Goal: Task Accomplishment & Management: Use online tool/utility

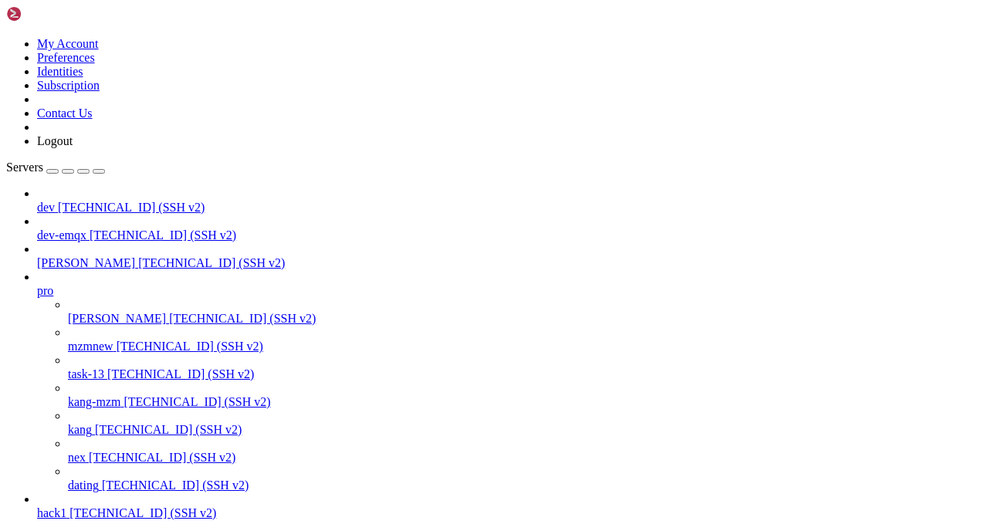
scroll to position [51, 0]
drag, startPoint x: 83, startPoint y: 420, endPoint x: 113, endPoint y: 411, distance: 31.5
click at [113, 451] on span "[TECHNICAL_ID] (SSH v2)" at bounding box center [162, 457] width 147 height 13
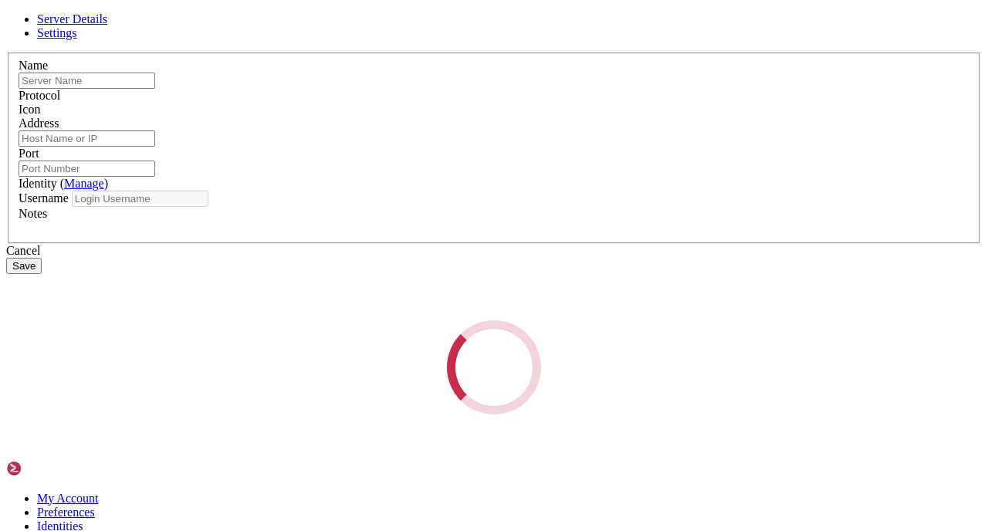
type input "nex"
type input "[TECHNICAL_ID]"
type input "22"
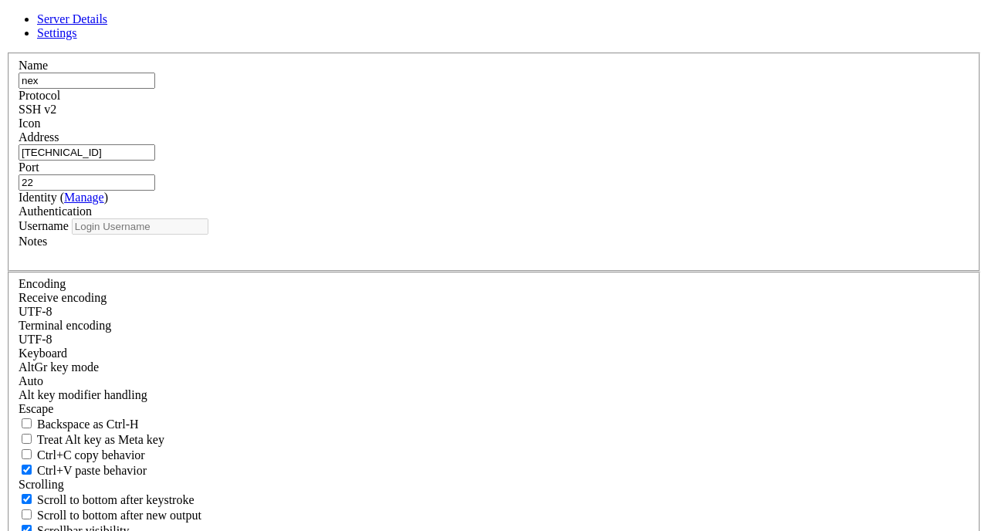
type input "root"
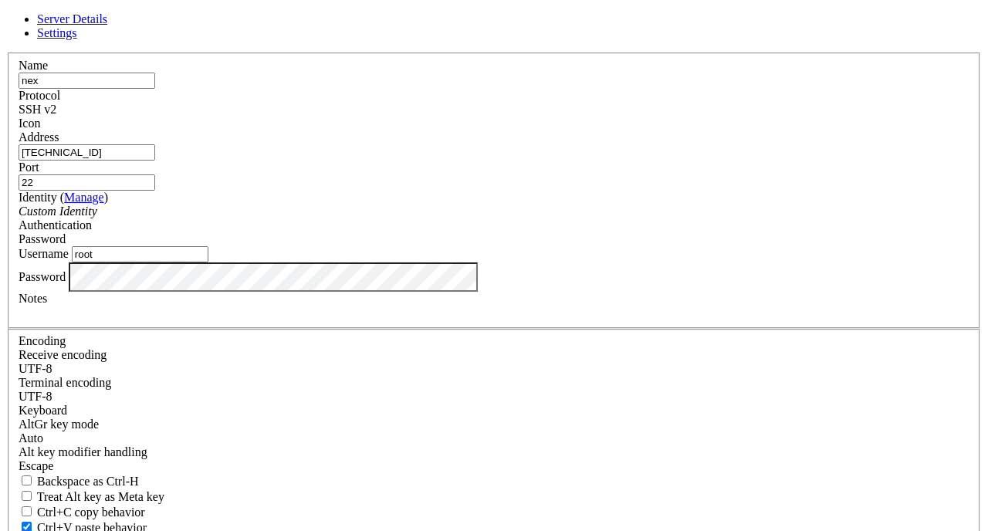
click at [155, 161] on input "[TECHNICAL_ID]" at bounding box center [87, 152] width 137 height 16
click at [739, 12] on div "Server Details Settings Name nex Protocol SSH v2 Icon" at bounding box center [494, 331] width 976 height 638
drag, startPoint x: 621, startPoint y: 471, endPoint x: 605, endPoint y: 469, distance: 16.4
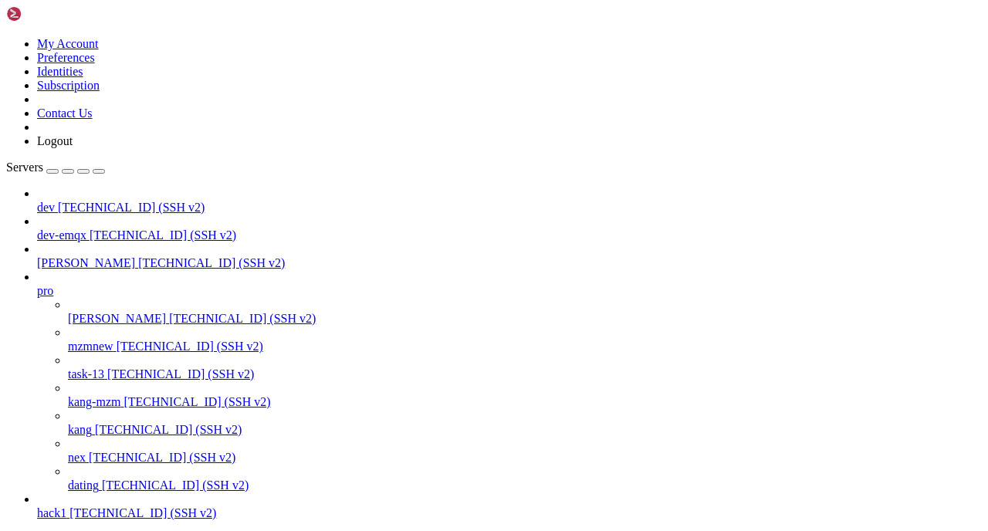
click at [86, 451] on span "nex" at bounding box center [77, 457] width 18 height 13
drag, startPoint x: 92, startPoint y: 970, endPoint x: 190, endPoint y: 979, distance: 98.4
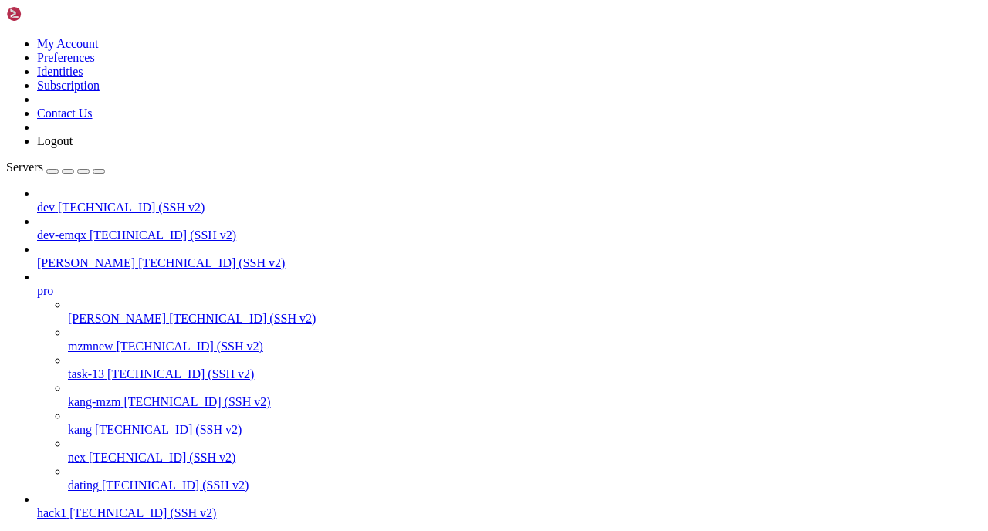
drag, startPoint x: 222, startPoint y: 1104, endPoint x: 283, endPoint y: 1101, distance: 61.1
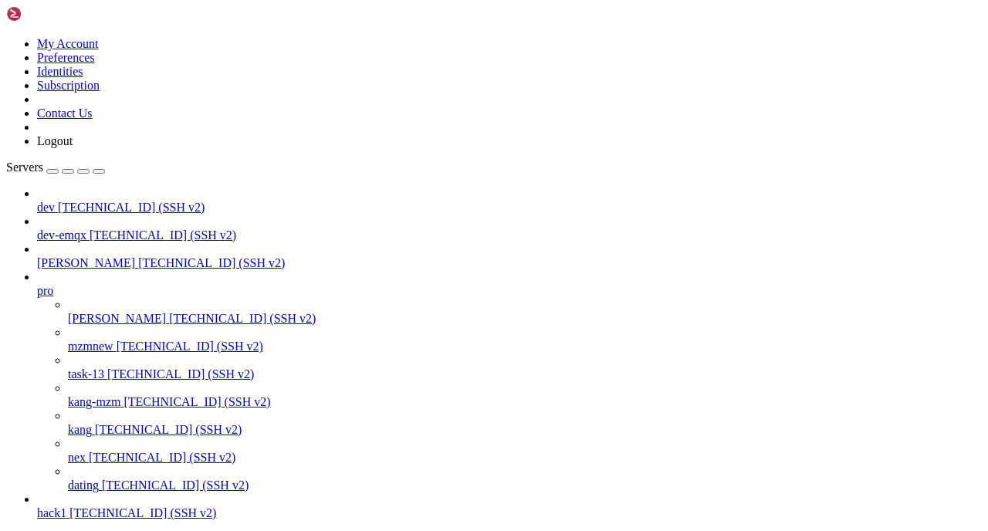
copy x-row "[TECHNICAL_ID]"
drag, startPoint x: 90, startPoint y: 1142, endPoint x: 196, endPoint y: 1136, distance: 106.7
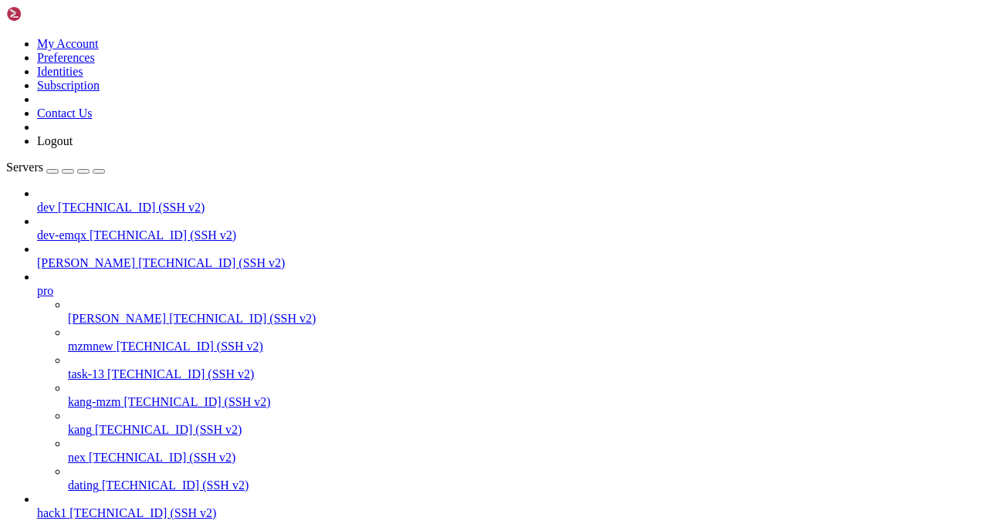
click at [66, 506] on span "hack1" at bounding box center [51, 512] width 29 height 13
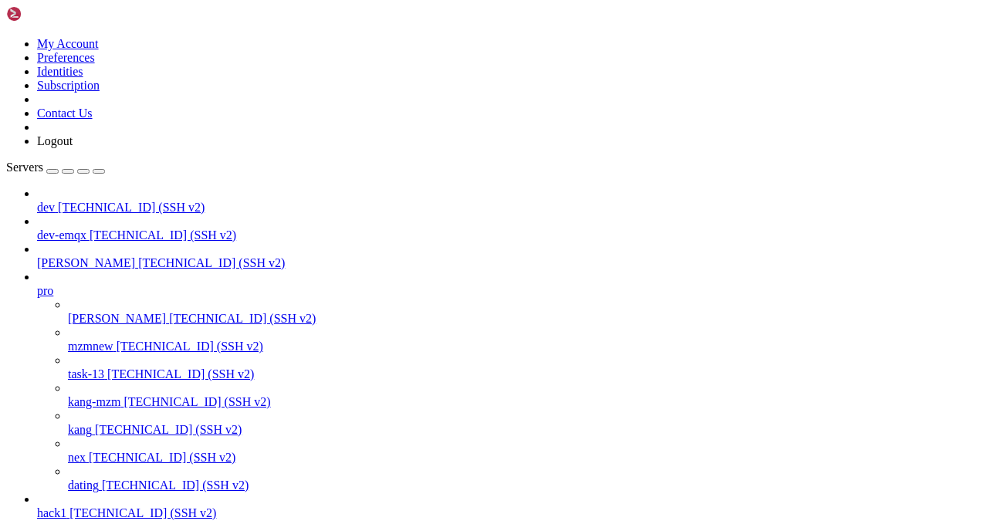
scroll to position [0, 0]
click at [119, 201] on span "[TECHNICAL_ID] (SSH v2)" at bounding box center [131, 207] width 147 height 13
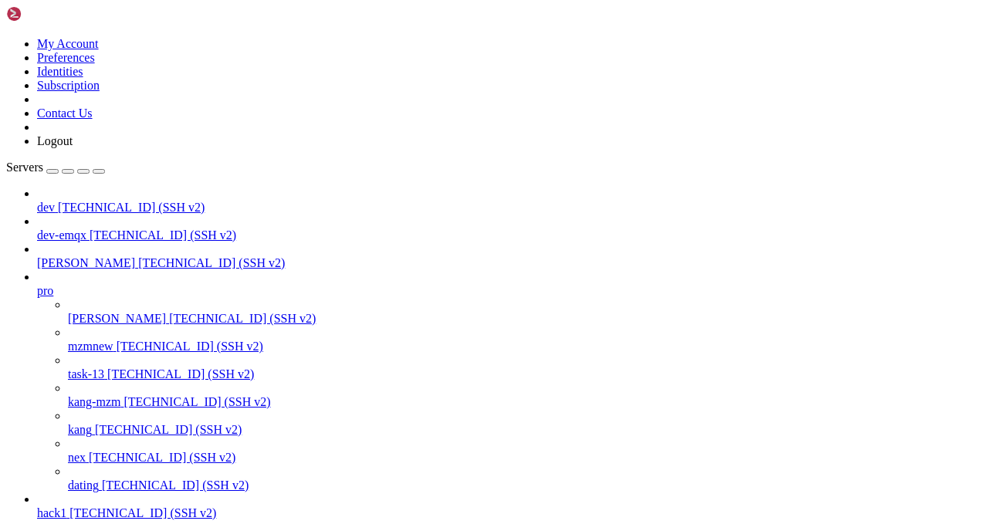
scroll to position [39, 0]
drag, startPoint x: 13, startPoint y: 1235, endPoint x: 49, endPoint y: 1462, distance: 229.7
copy div "i=1 while [ $i -le 10000 ]; do echo " 执 行 第 $i 次 " curl -o /dev/null -s -w "\n\…"
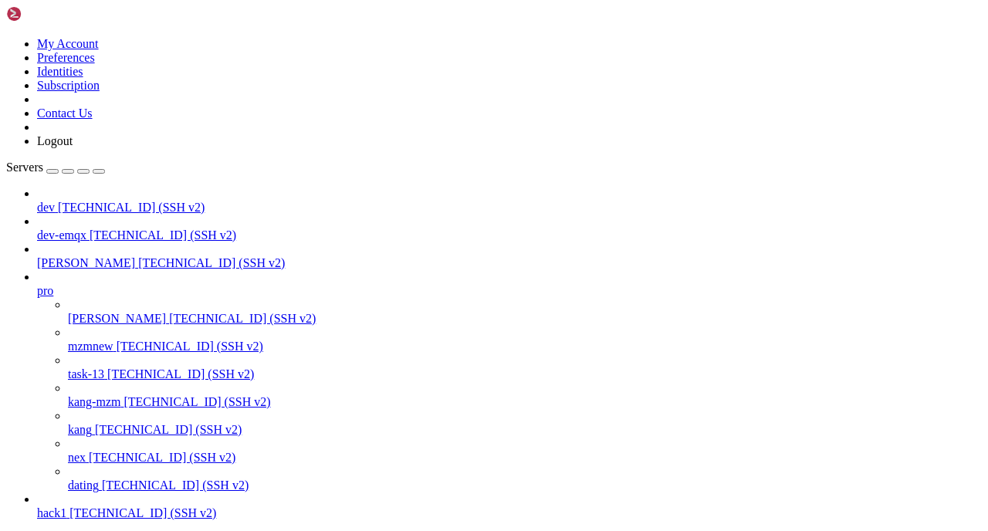
drag, startPoint x: 279, startPoint y: 1531, endPoint x: 280, endPoint y: 1517, distance: 14.0
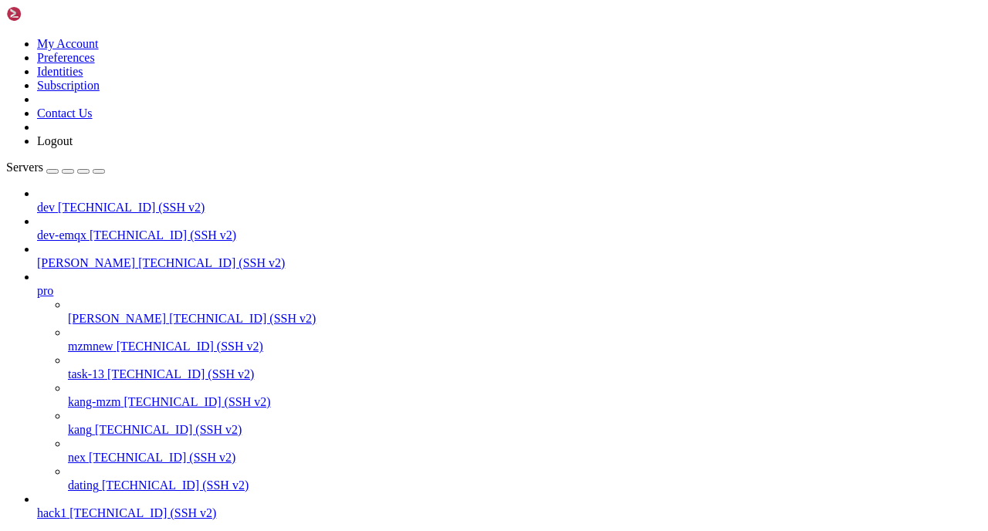
drag, startPoint x: 296, startPoint y: 18, endPoint x: 298, endPoint y: 162, distance: 144.4
drag, startPoint x: 374, startPoint y: 12, endPoint x: 218, endPoint y: 36, distance: 157.7
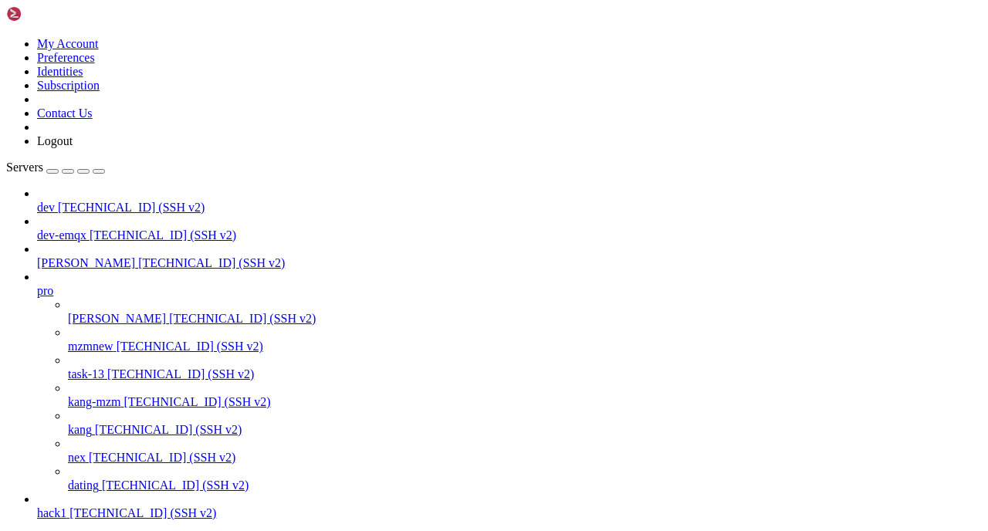
scroll to position [552, 0]
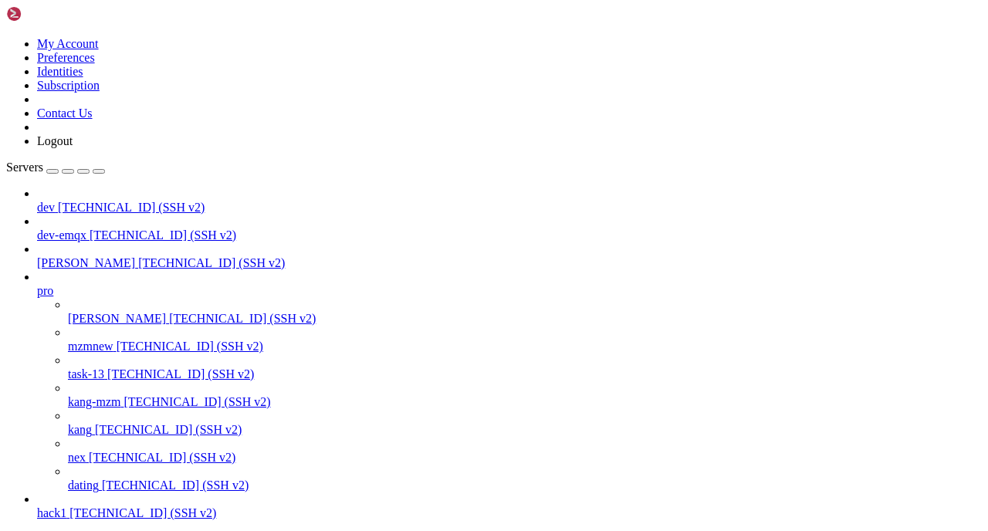
scroll to position [10411, 0]
click at [92, 423] on span "kang" at bounding box center [80, 429] width 24 height 13
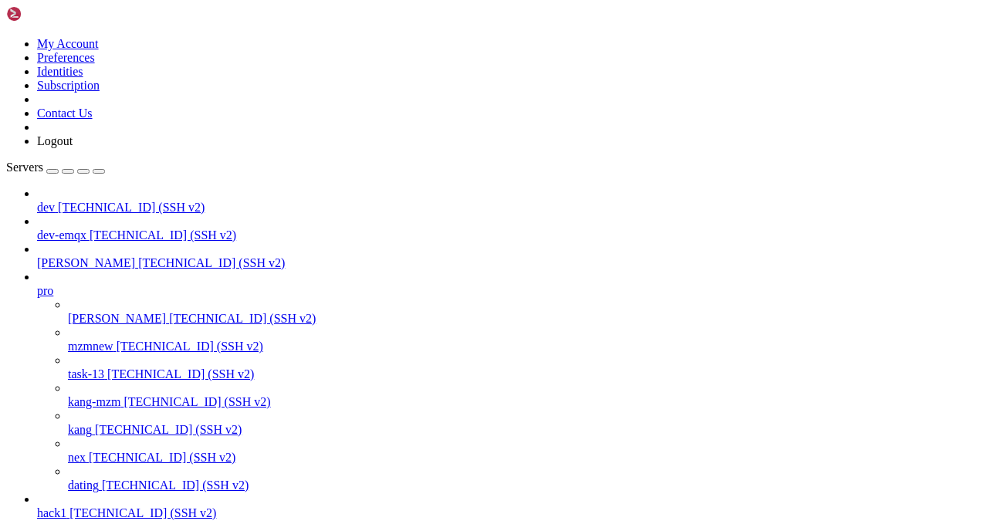
click at [92, 423] on span "kang" at bounding box center [80, 429] width 24 height 13
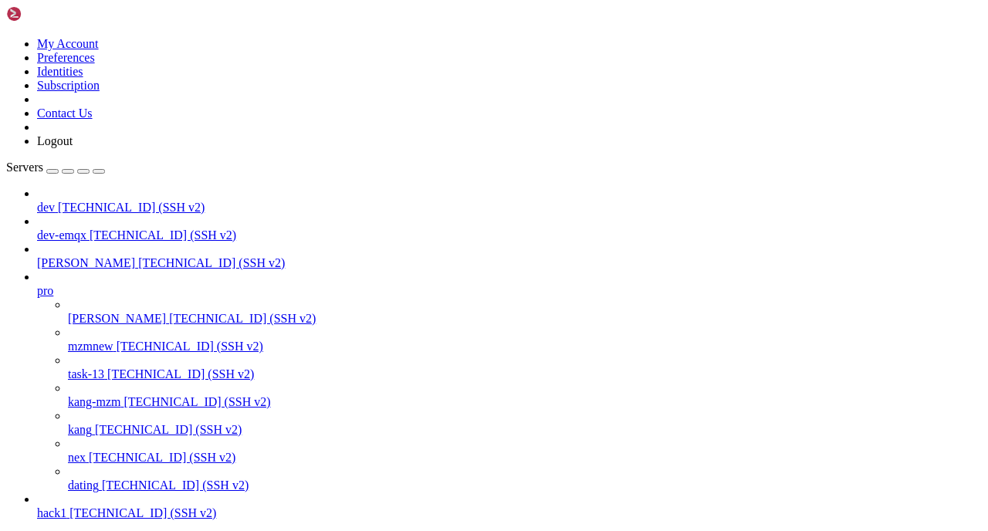
click at [92, 423] on span "kang" at bounding box center [80, 429] width 24 height 13
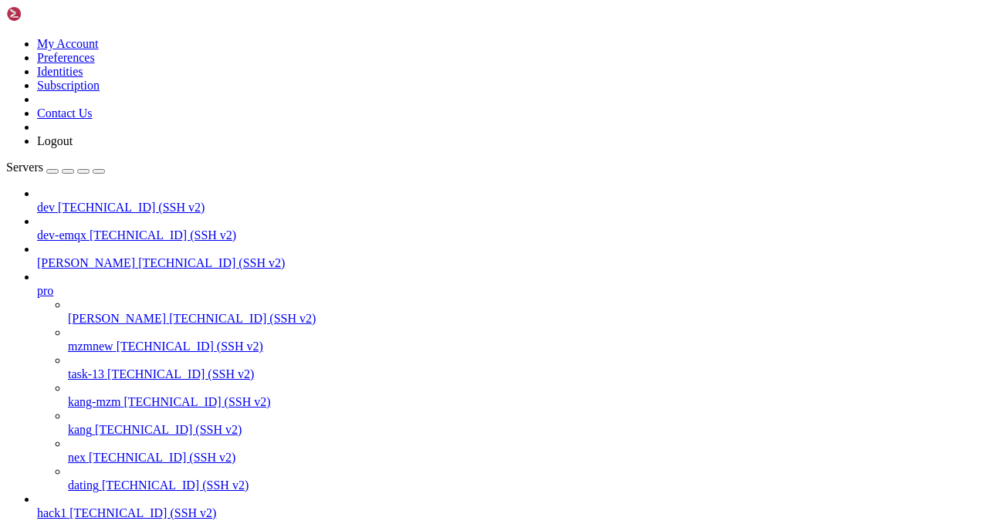
drag, startPoint x: 594, startPoint y: 216, endPoint x: 418, endPoint y: 254, distance: 180.0
